Goal: Task Accomplishment & Management: Manage account settings

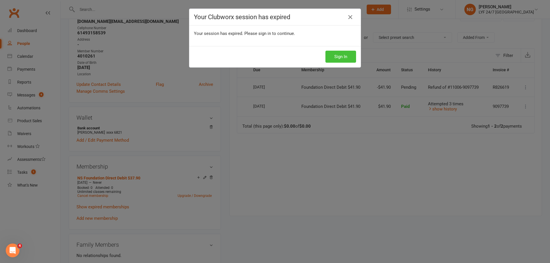
click at [329, 54] on button "Sign In" at bounding box center [340, 57] width 31 height 12
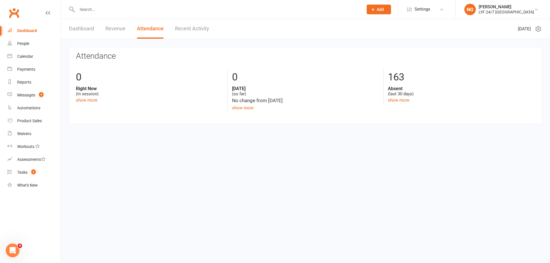
click at [154, 10] on input "text" at bounding box center [217, 9] width 284 height 8
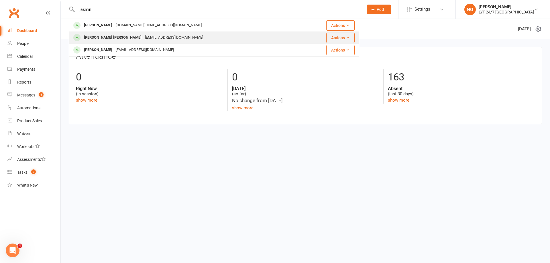
type input "jasmin"
click at [143, 34] on div "[EMAIL_ADDRESS][DOMAIN_NAME]" at bounding box center [174, 38] width 62 height 8
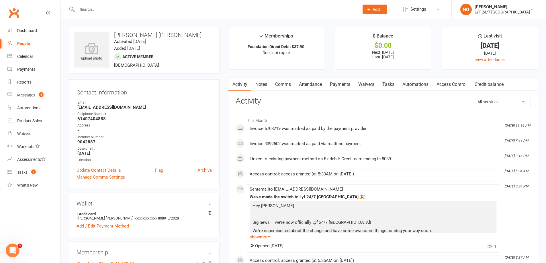
click at [340, 84] on link "Payments" at bounding box center [340, 84] width 28 height 13
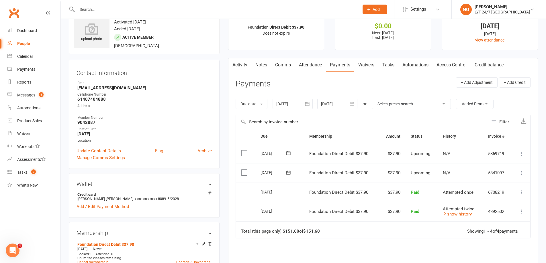
scroll to position [29, 0]
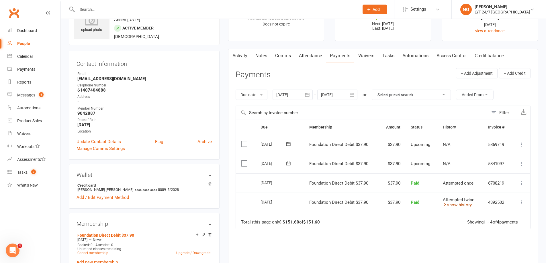
click at [458, 205] on link "show history" at bounding box center [456, 204] width 29 height 5
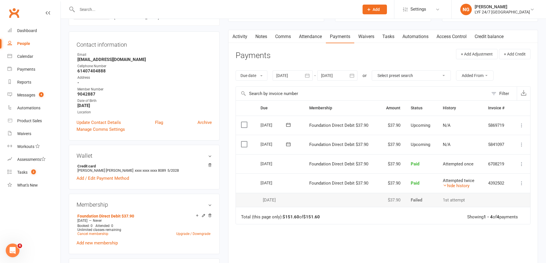
scroll to position [57, 0]
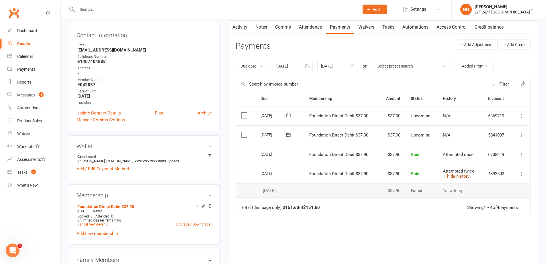
click at [454, 177] on link "hide history" at bounding box center [455, 176] width 27 height 5
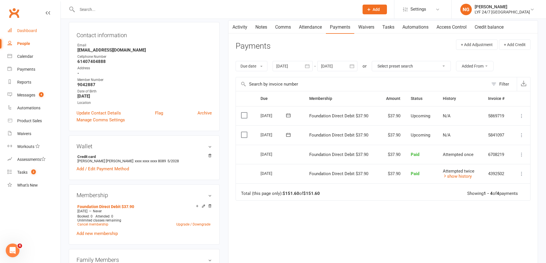
click at [34, 27] on link "Dashboard" at bounding box center [33, 30] width 53 height 13
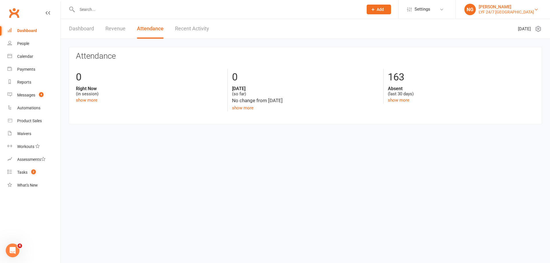
click at [516, 11] on div "LYF 24/7 [GEOGRAPHIC_DATA]" at bounding box center [506, 11] width 55 height 5
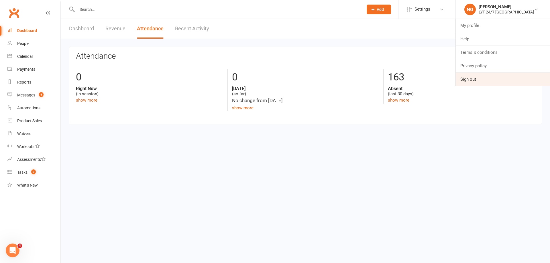
click at [492, 74] on link "Sign out" at bounding box center [503, 79] width 94 height 13
